Goal: Task Accomplishment & Management: Manage account settings

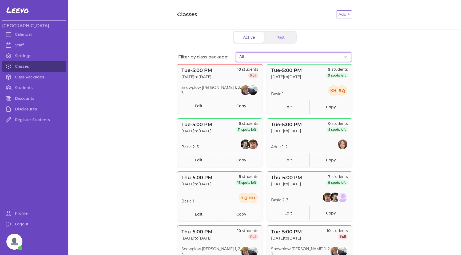
select select "2808"
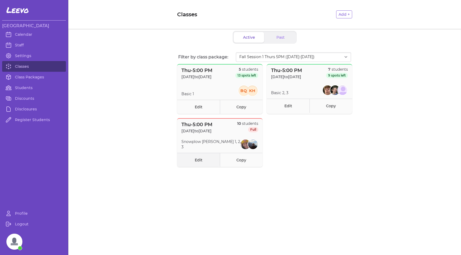
click at [200, 161] on link "Edit" at bounding box center [198, 160] width 43 height 14
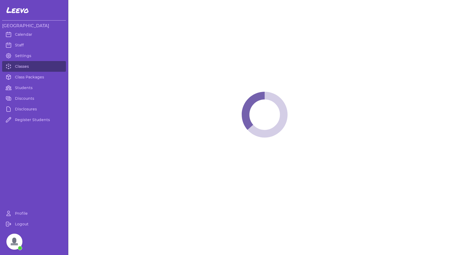
select select "4"
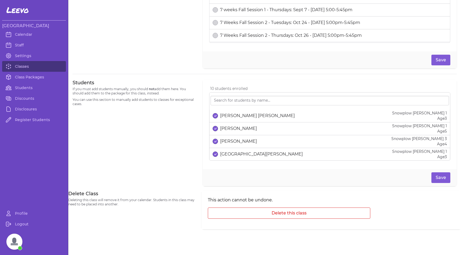
click at [216, 115] on button "select date" at bounding box center [215, 115] width 5 height 5
click at [440, 179] on button "Save" at bounding box center [440, 177] width 19 height 11
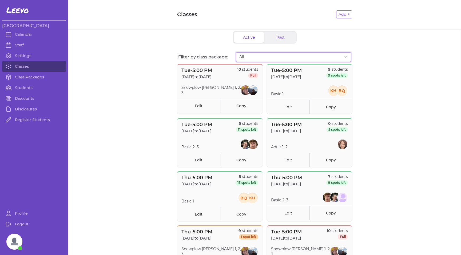
select select "2808"
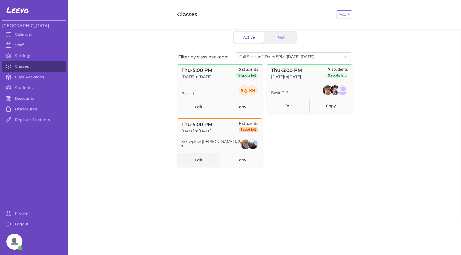
click at [198, 161] on link "Edit" at bounding box center [198, 160] width 43 height 14
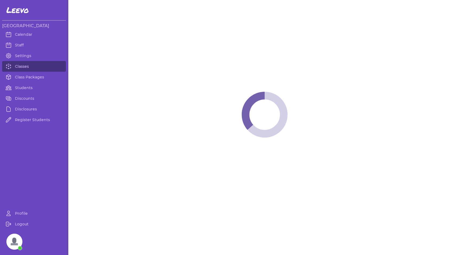
select select "4"
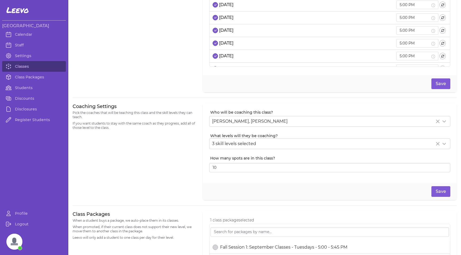
scroll to position [39, 0]
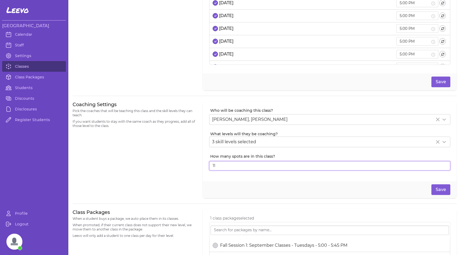
click at [444, 165] on input "11" at bounding box center [329, 166] width 241 height 10
type input "12"
click at [444, 165] on input "12" at bounding box center [329, 166] width 241 height 10
click at [439, 190] on button "Save" at bounding box center [440, 189] width 19 height 11
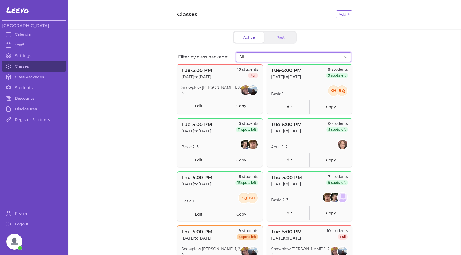
select select "2807"
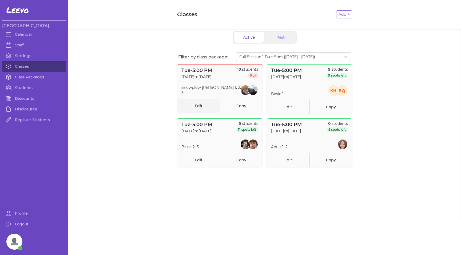
click at [200, 107] on link "Edit" at bounding box center [198, 106] width 43 height 14
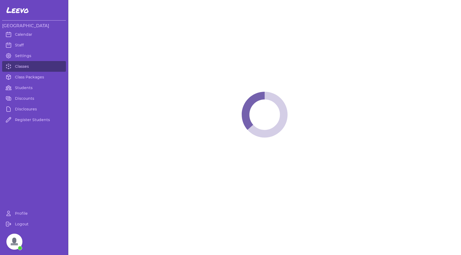
select select "2"
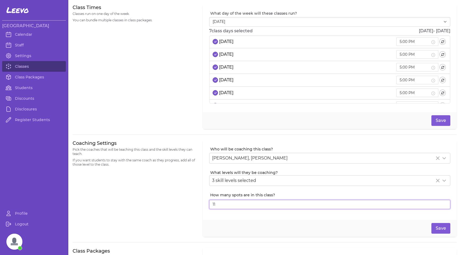
click at [445, 203] on input "11" at bounding box center [329, 205] width 241 height 10
type input "12"
click at [445, 203] on input "12" at bounding box center [329, 205] width 241 height 10
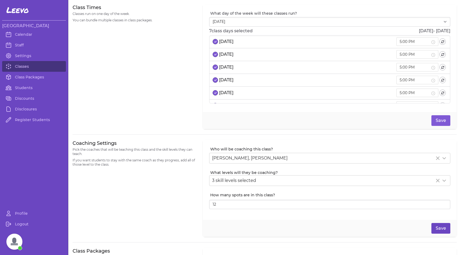
click at [439, 230] on button "Save" at bounding box center [440, 228] width 19 height 11
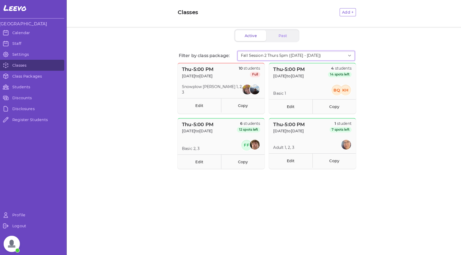
select select "2807"
click at [27, 86] on link "Students" at bounding box center [34, 87] width 64 height 11
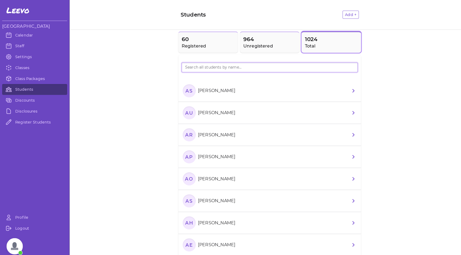
click at [200, 65] on input "search" at bounding box center [264, 66] width 173 height 10
type input "sheikh"
drag, startPoint x: 200, startPoint y: 65, endPoint x: 185, endPoint y: 90, distance: 29.9
click at [185, 90] on text "SN" at bounding box center [185, 89] width 7 height 6
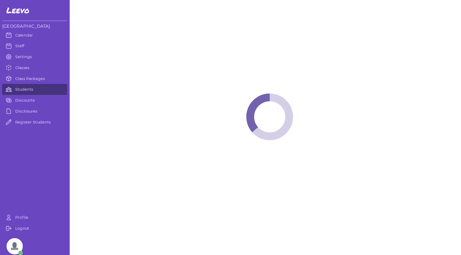
select select "MT"
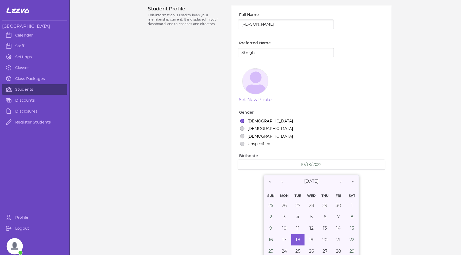
select select "1"
click at [27, 89] on link "Students" at bounding box center [34, 87] width 64 height 11
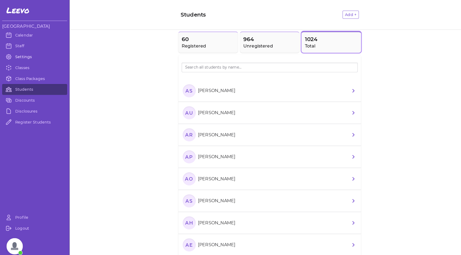
click at [21, 55] on link "Settings" at bounding box center [34, 55] width 64 height 11
select select "MT"
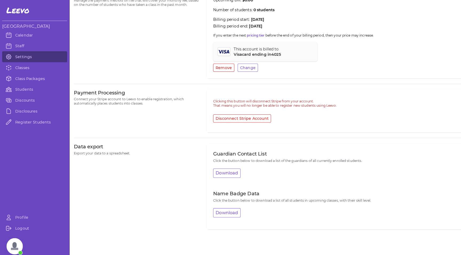
scroll to position [193, 0]
click at [224, 208] on button "Download" at bounding box center [222, 208] width 27 height 9
click at [22, 83] on link "Students" at bounding box center [34, 87] width 64 height 11
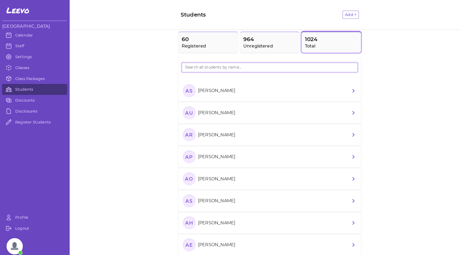
click at [191, 69] on input "search" at bounding box center [264, 66] width 173 height 10
type input "elean"
drag, startPoint x: 191, startPoint y: 69, endPoint x: 186, endPoint y: 158, distance: 90.0
click at [186, 158] on icon "EL" at bounding box center [185, 154] width 13 height 13
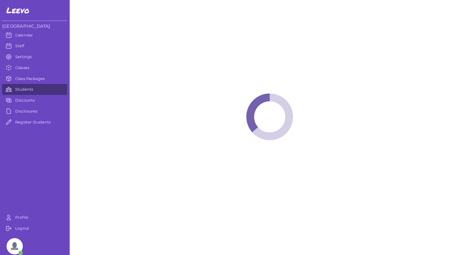
select select "MT"
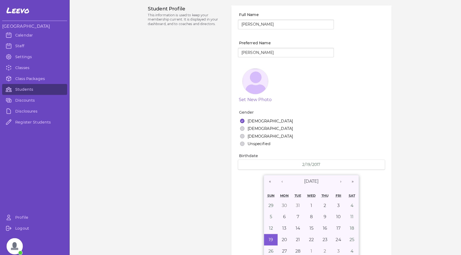
select select "1"
